Goal: Information Seeking & Learning: Learn about a topic

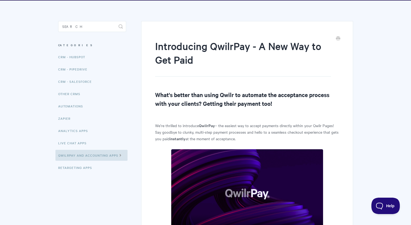
scroll to position [32, 0]
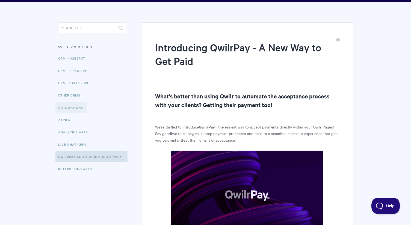
click at [75, 109] on link "Automations" at bounding box center [71, 107] width 32 height 11
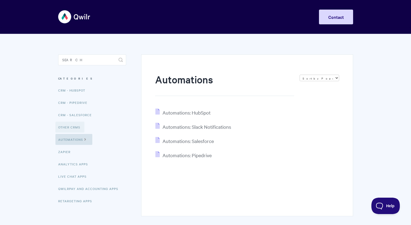
click at [76, 124] on link "Other CRMs" at bounding box center [69, 126] width 29 height 11
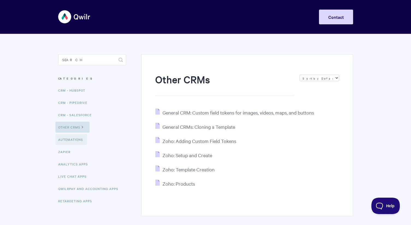
click at [79, 136] on link "Automations" at bounding box center [71, 139] width 32 height 11
